Goal: Task Accomplishment & Management: Manage account settings

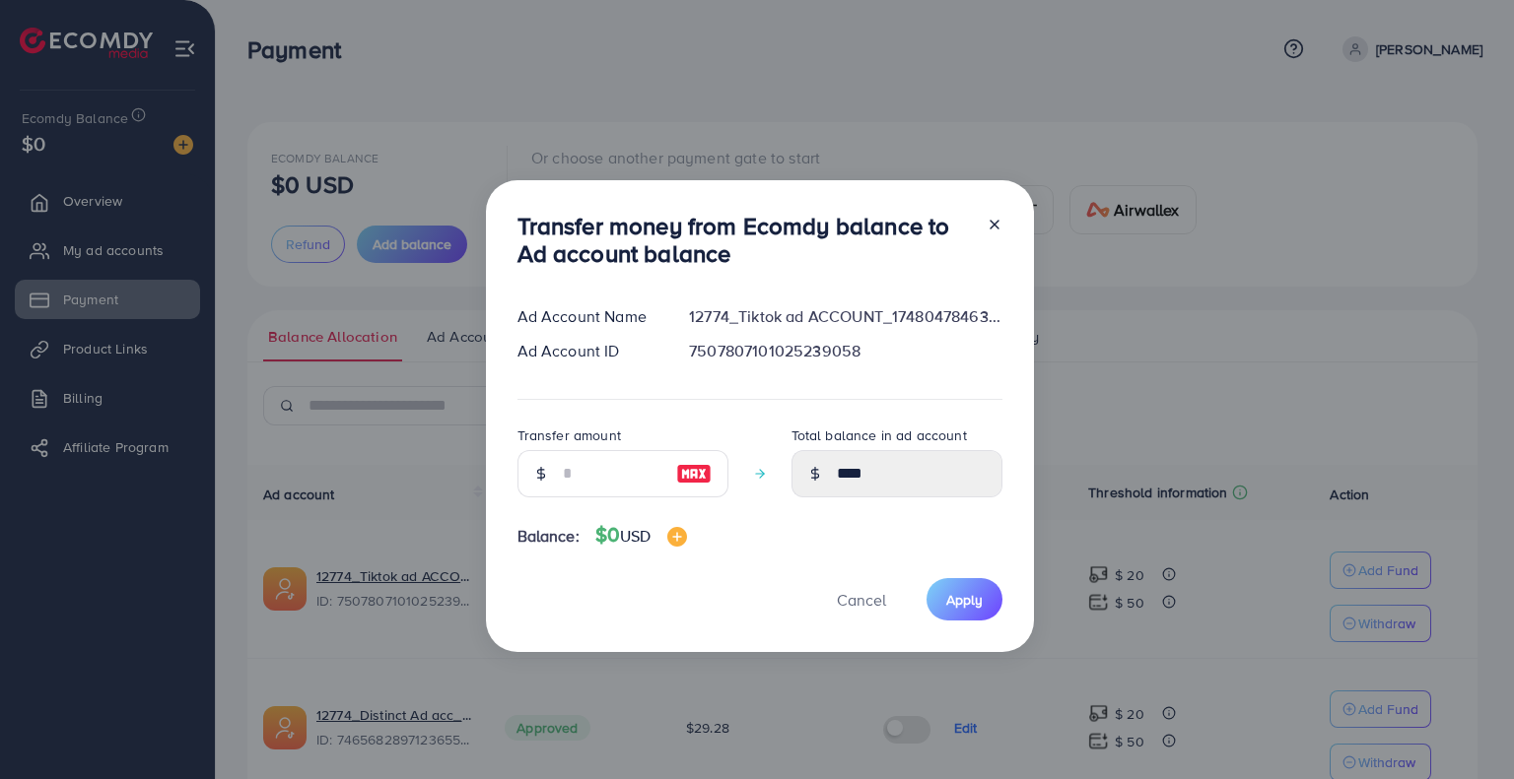
click at [980, 229] on div at bounding box center [987, 244] width 32 height 65
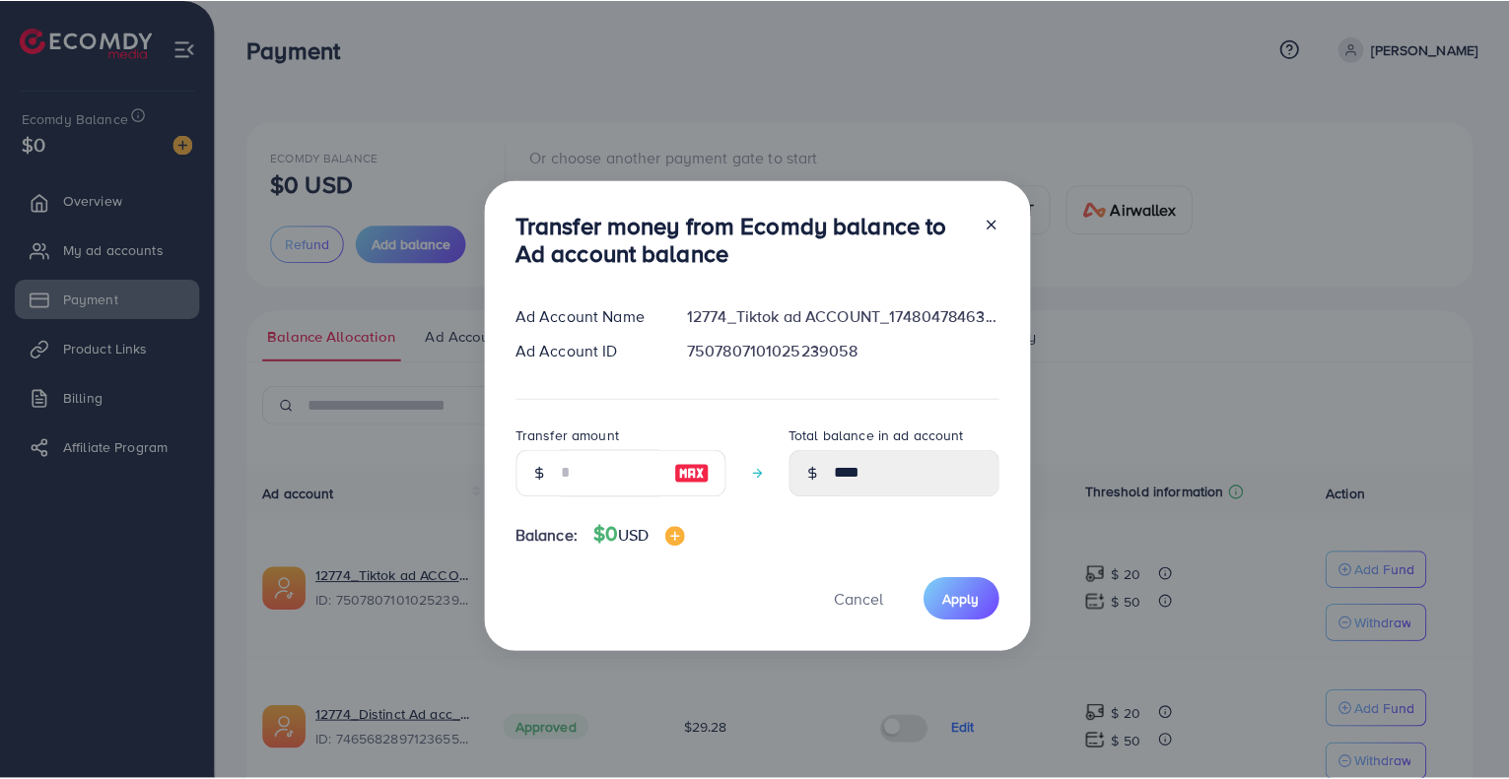
scroll to position [394, 0]
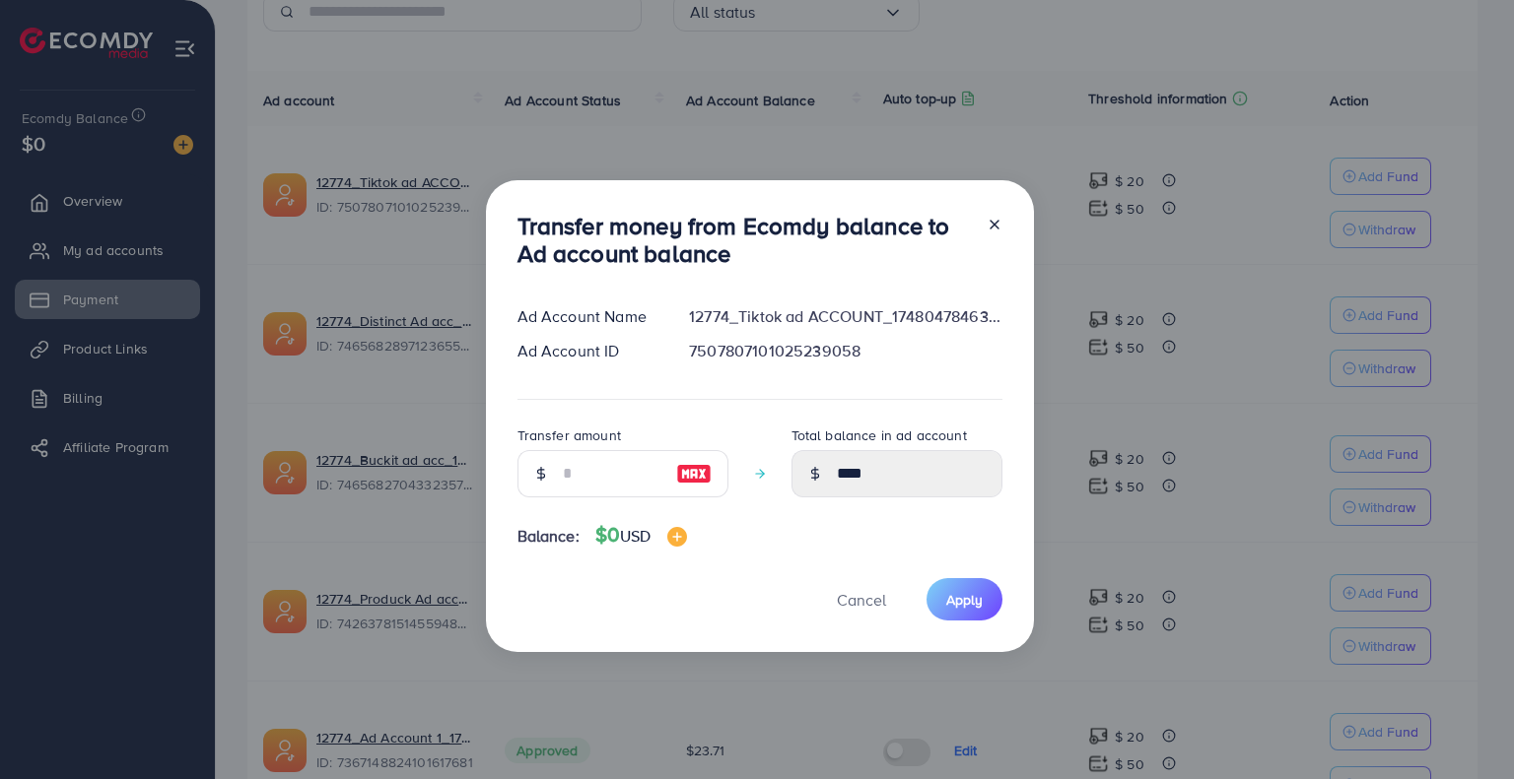
click at [986, 227] on icon at bounding box center [994, 225] width 16 height 16
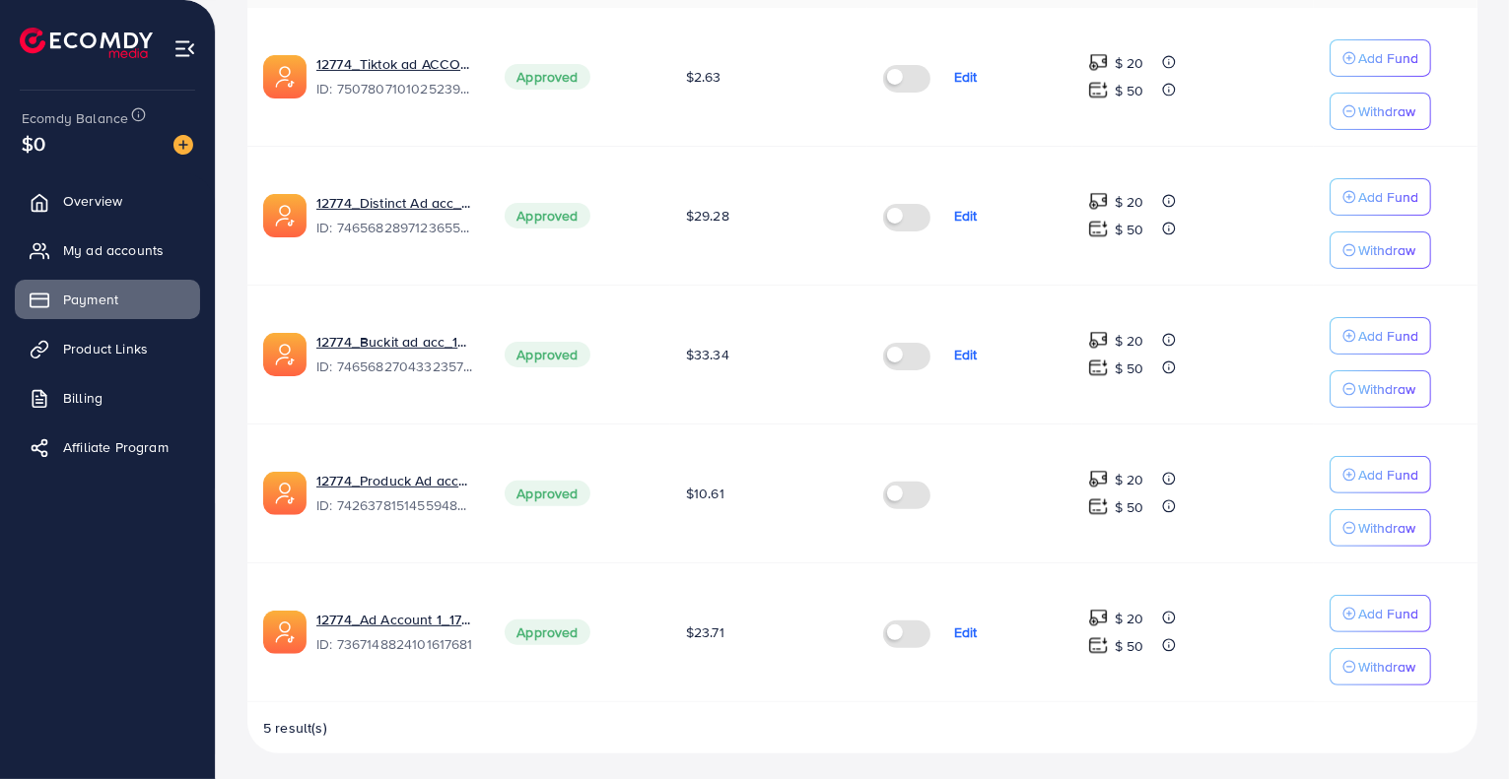
scroll to position [512, 0]
click at [1363, 675] on button "Withdraw" at bounding box center [1379, 666] width 101 height 37
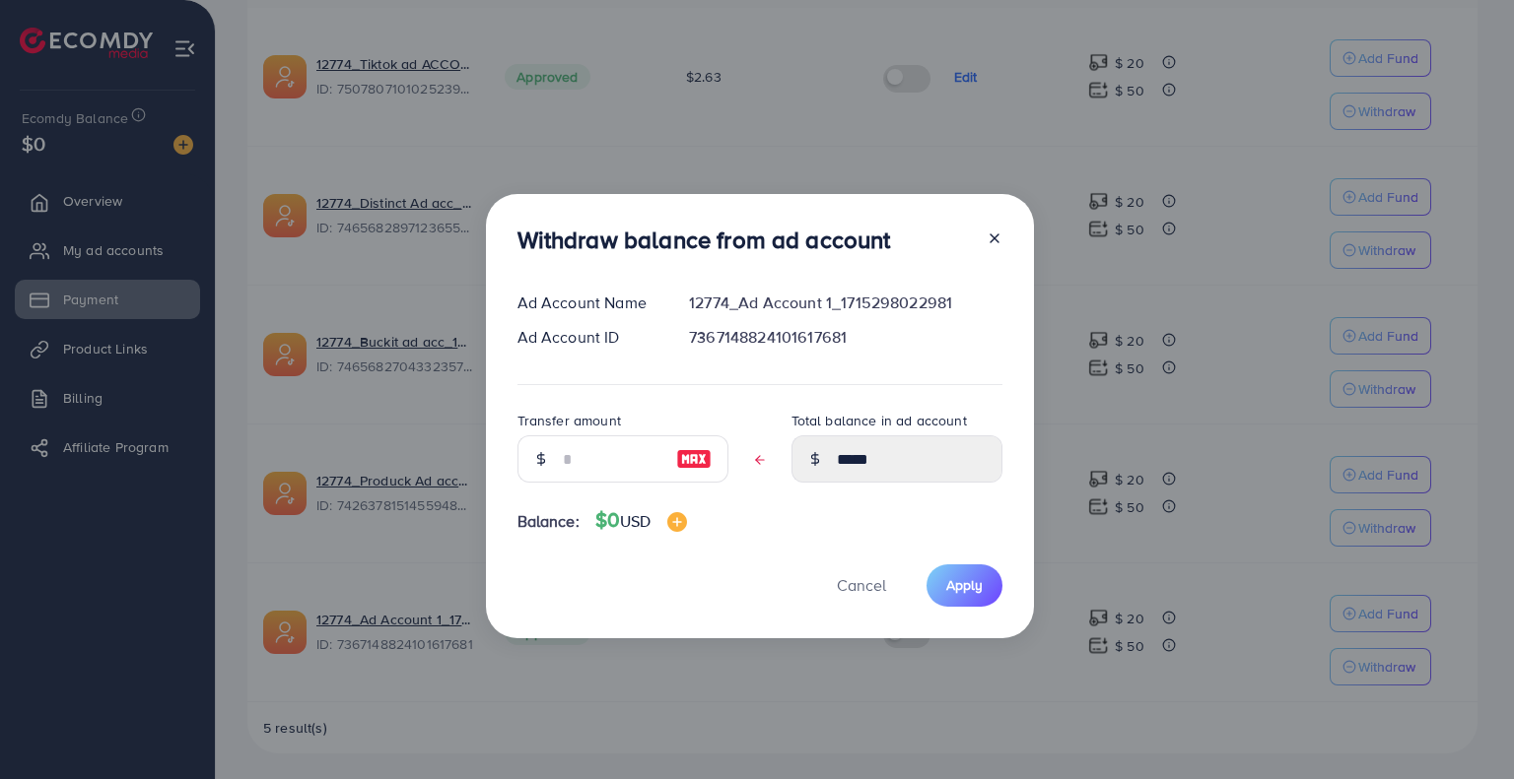
click at [989, 243] on icon at bounding box center [994, 239] width 16 height 16
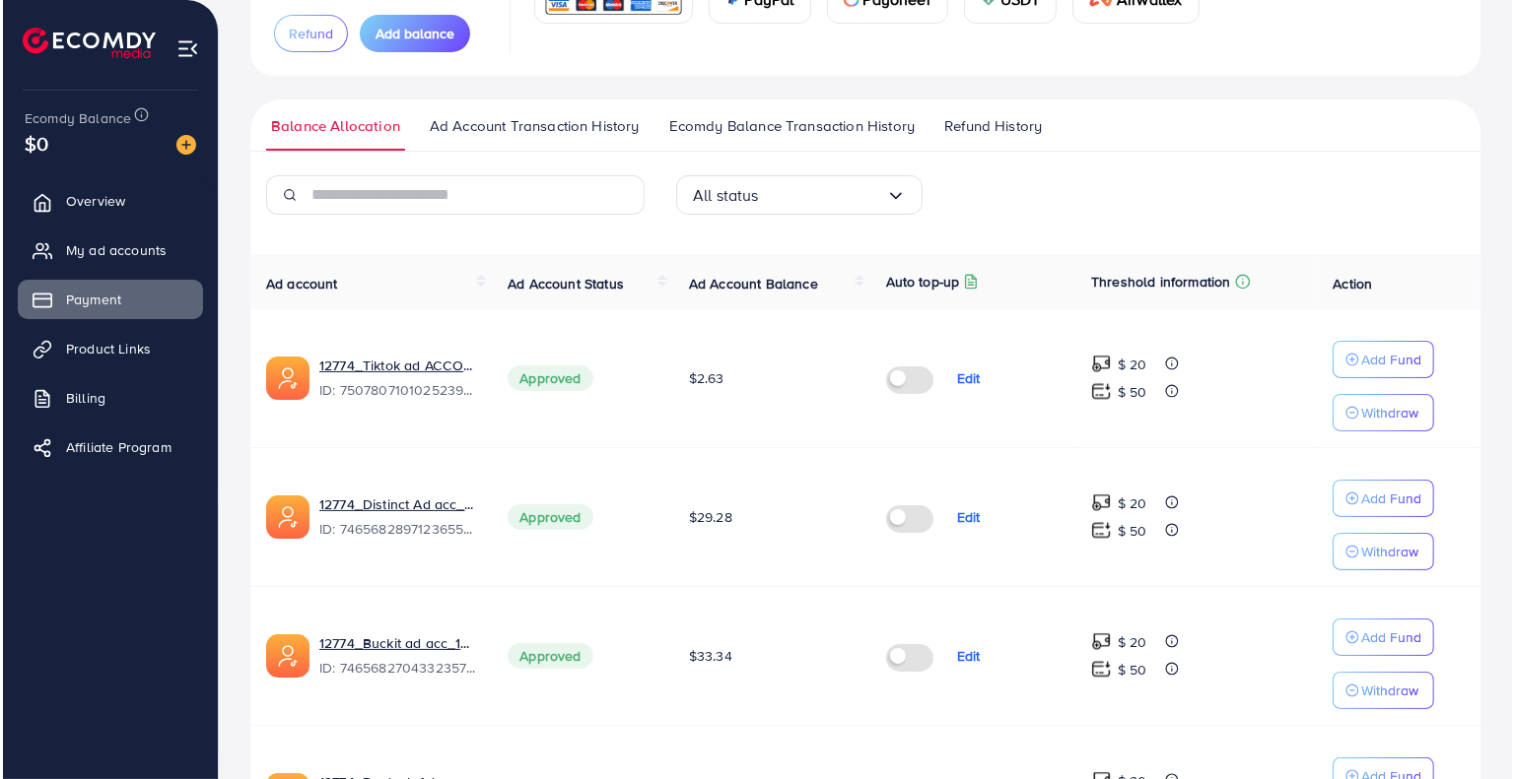
scroll to position [315, 0]
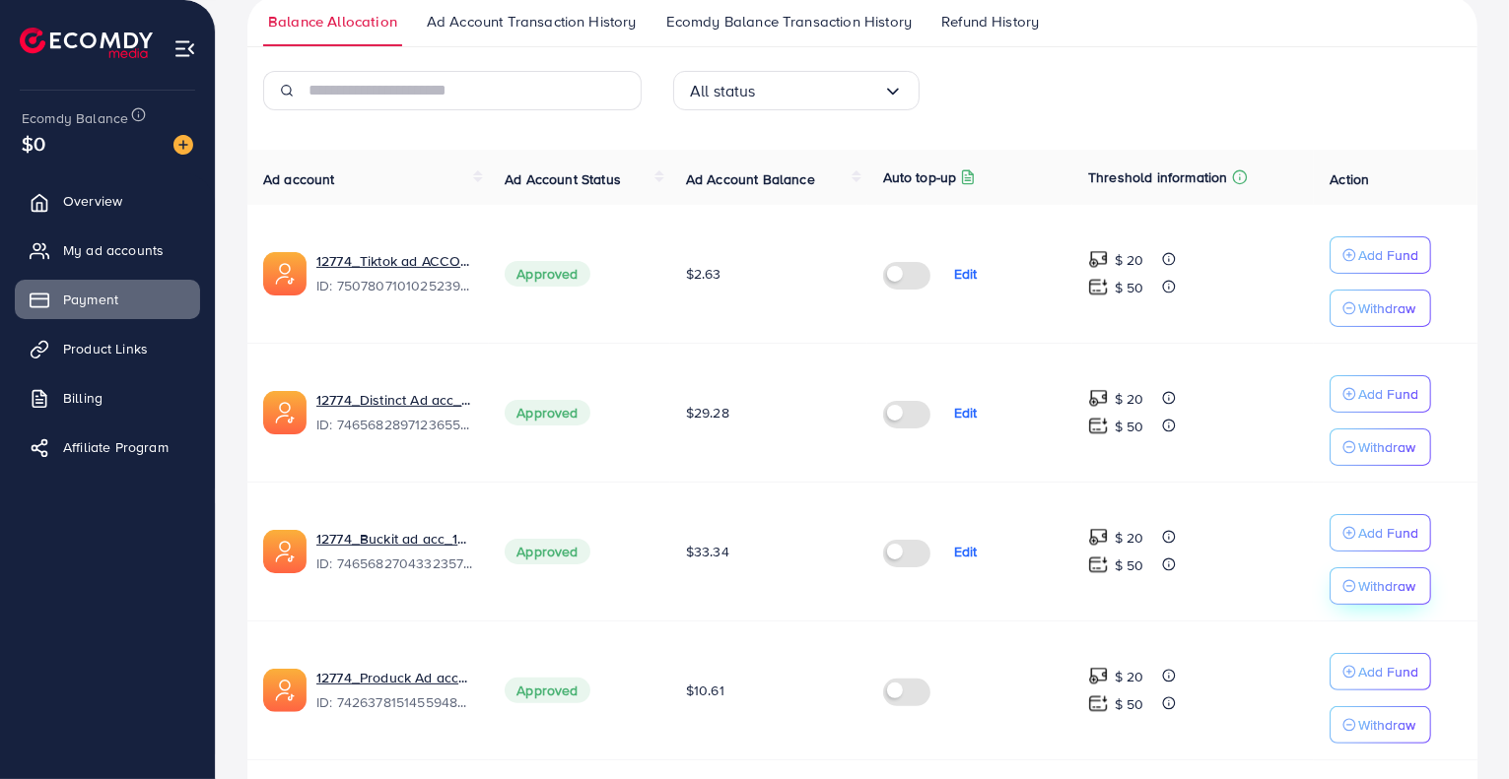
click at [1341, 583] on button "Withdraw" at bounding box center [1379, 586] width 101 height 37
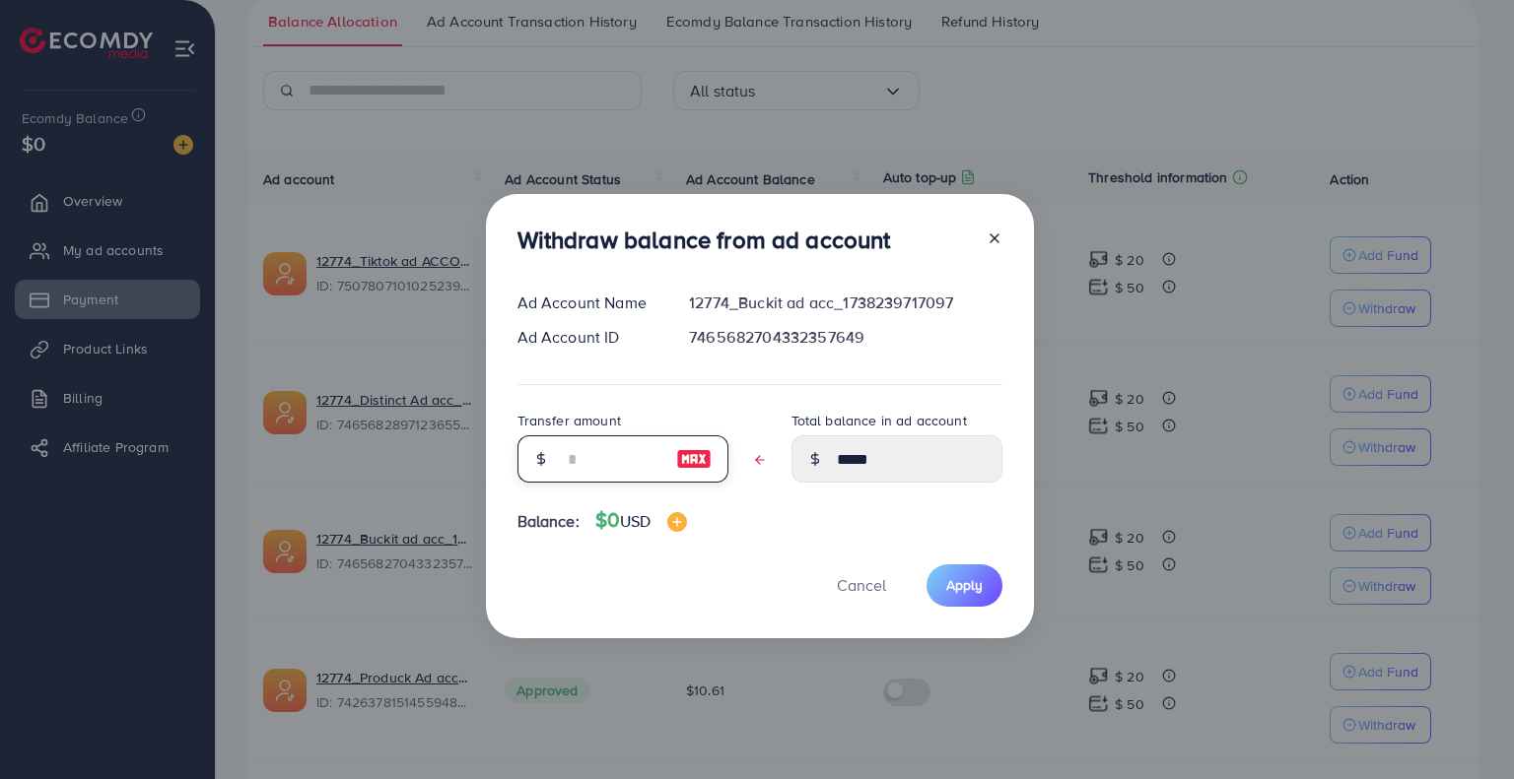
click at [614, 468] on input "text" at bounding box center [612, 459] width 99 height 47
